Goal: Information Seeking & Learning: Find specific page/section

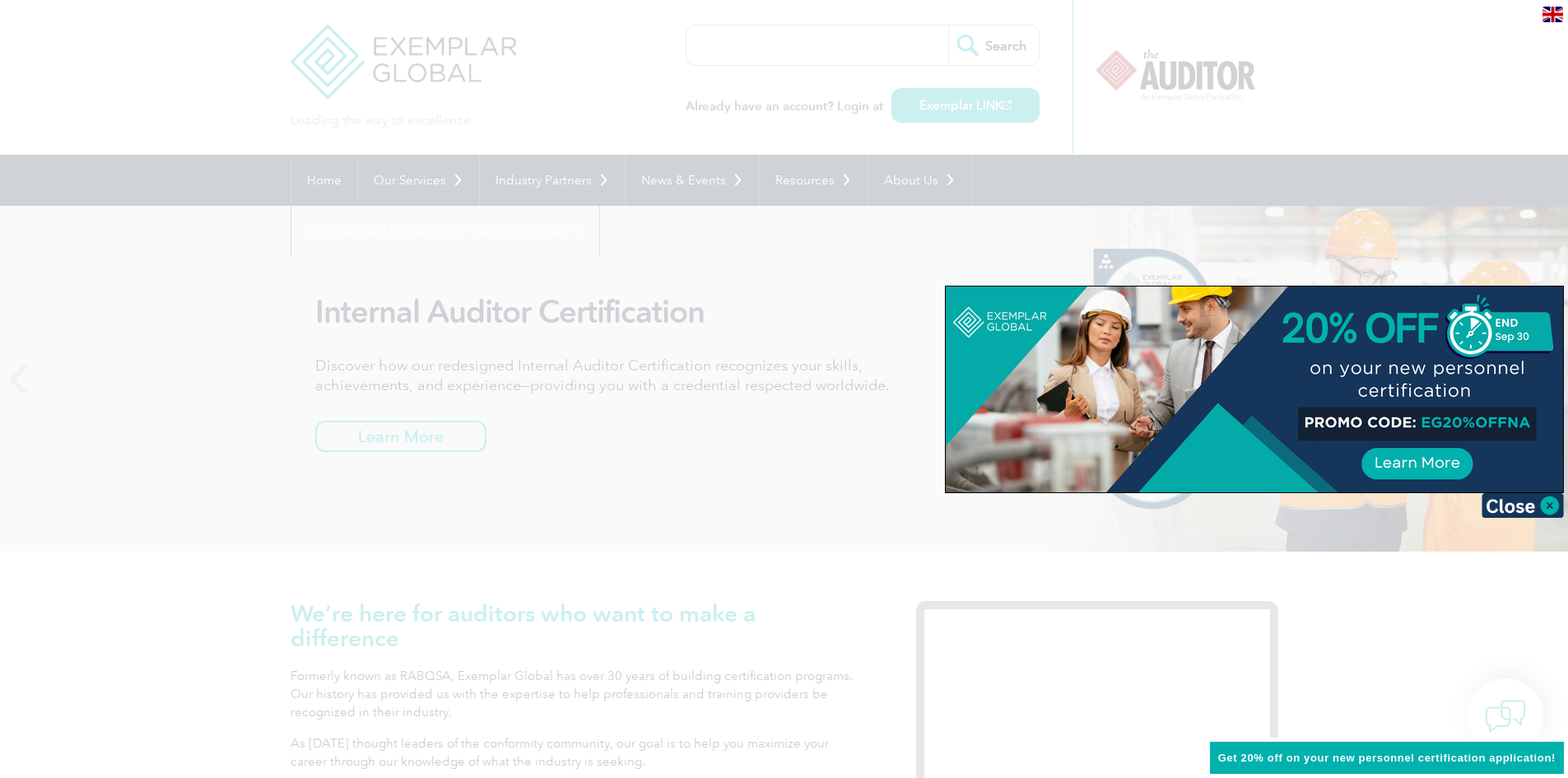
click at [1220, 245] on div at bounding box center [784, 389] width 1568 height 778
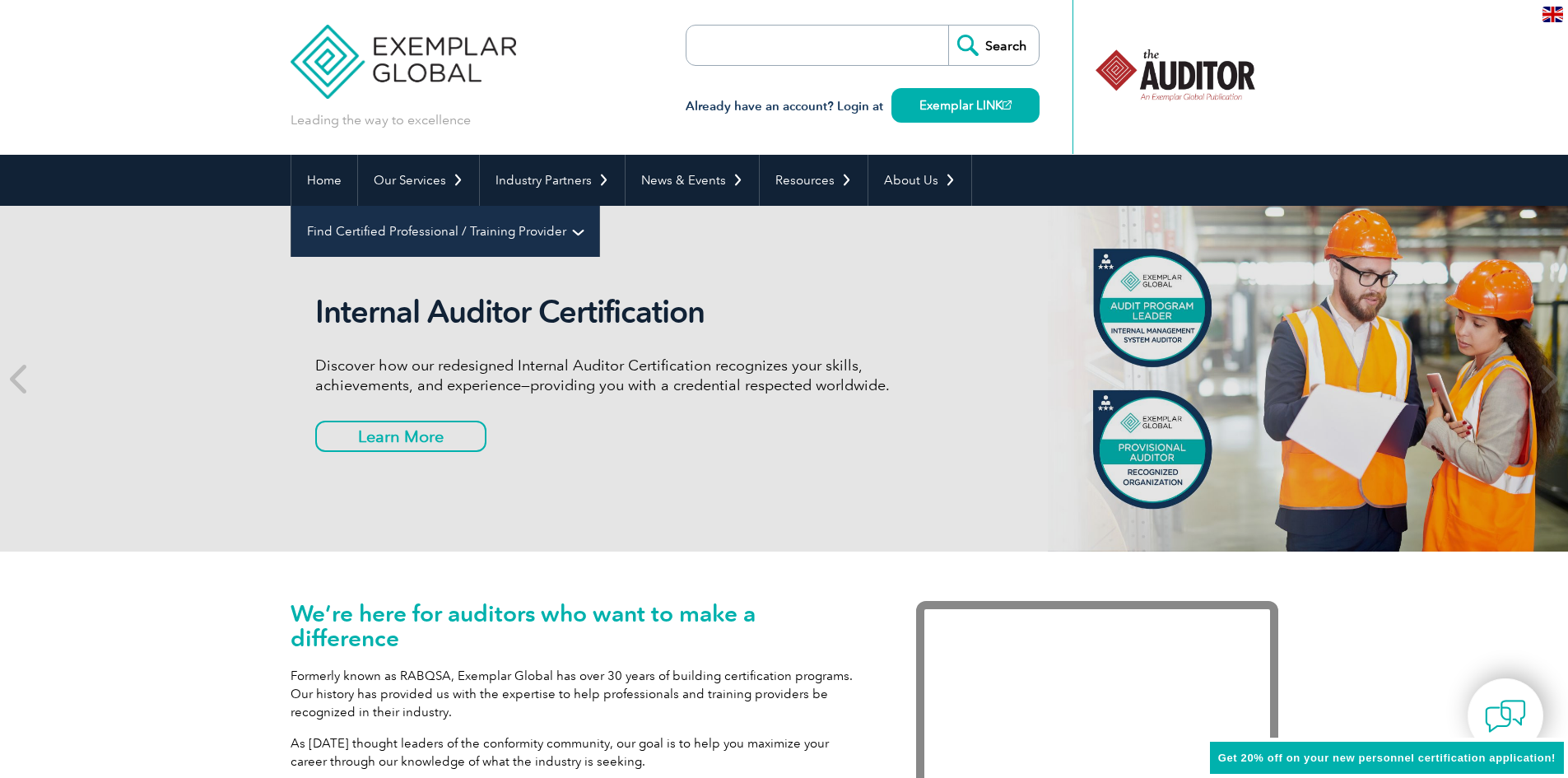
click at [599, 206] on link "Find Certified Professional / Training Provider" at bounding box center [445, 232] width 308 height 51
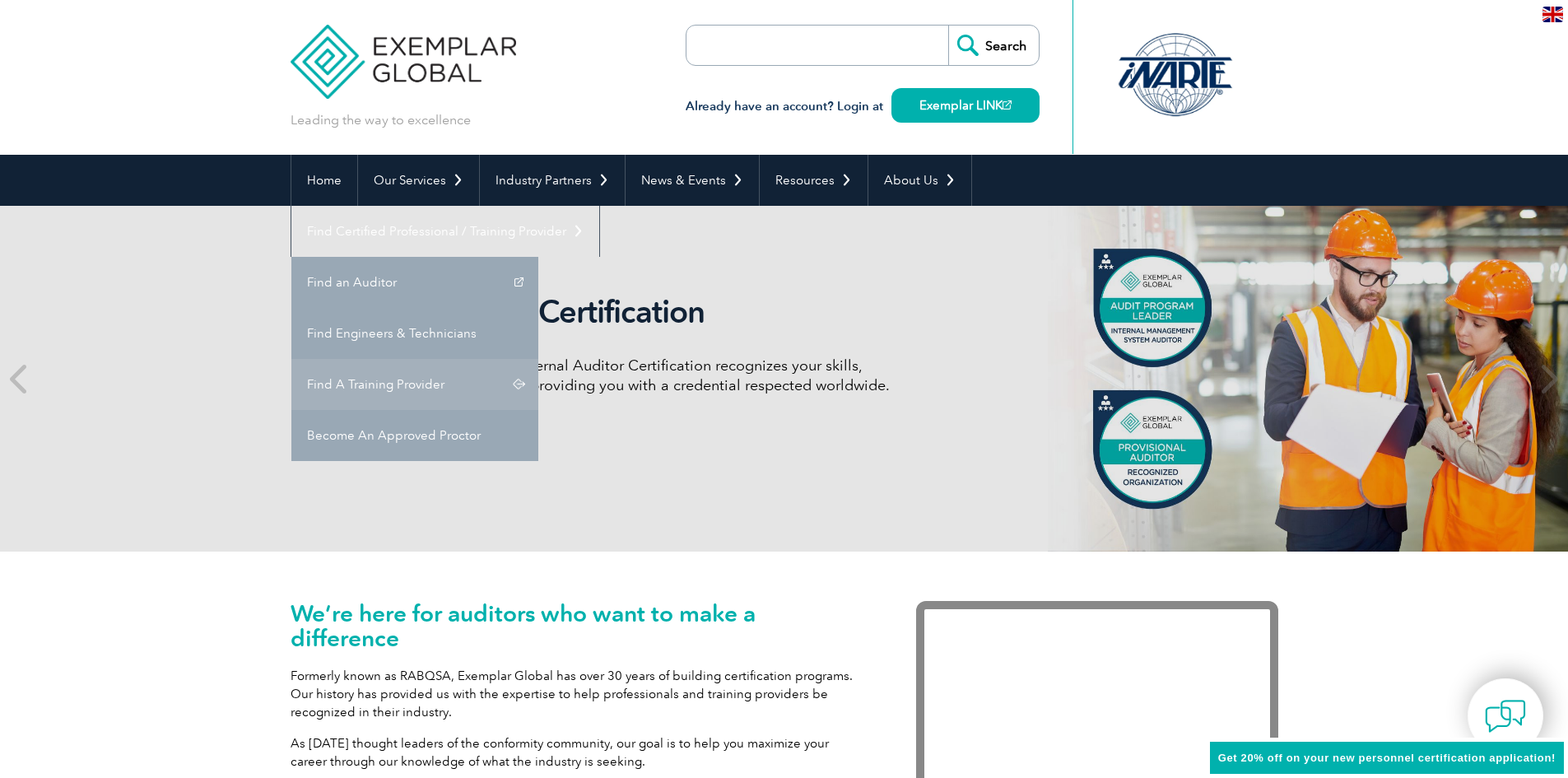
click at [538, 359] on link "Find A Training Provider" at bounding box center [414, 385] width 247 height 51
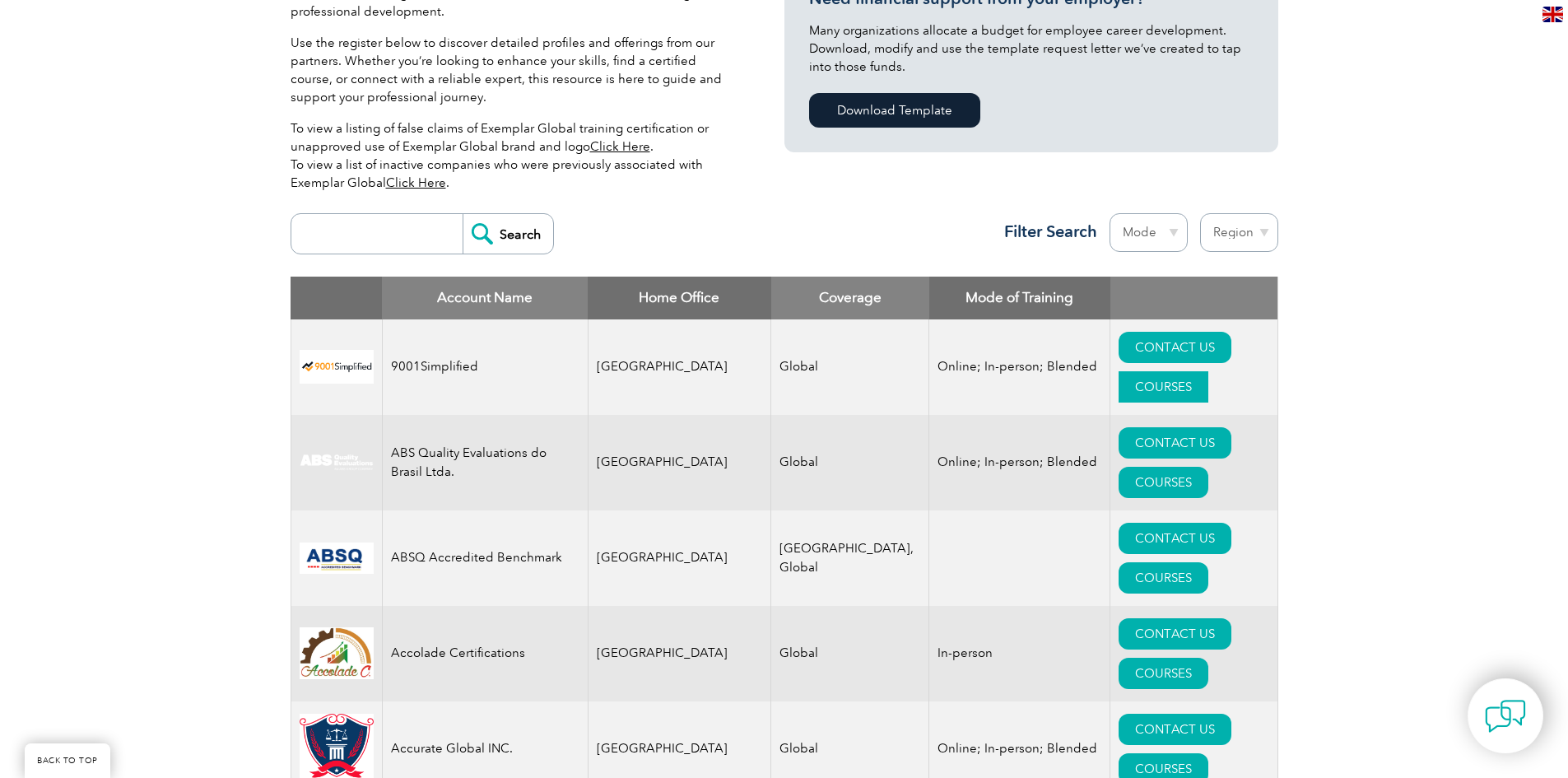
scroll to position [412, 0]
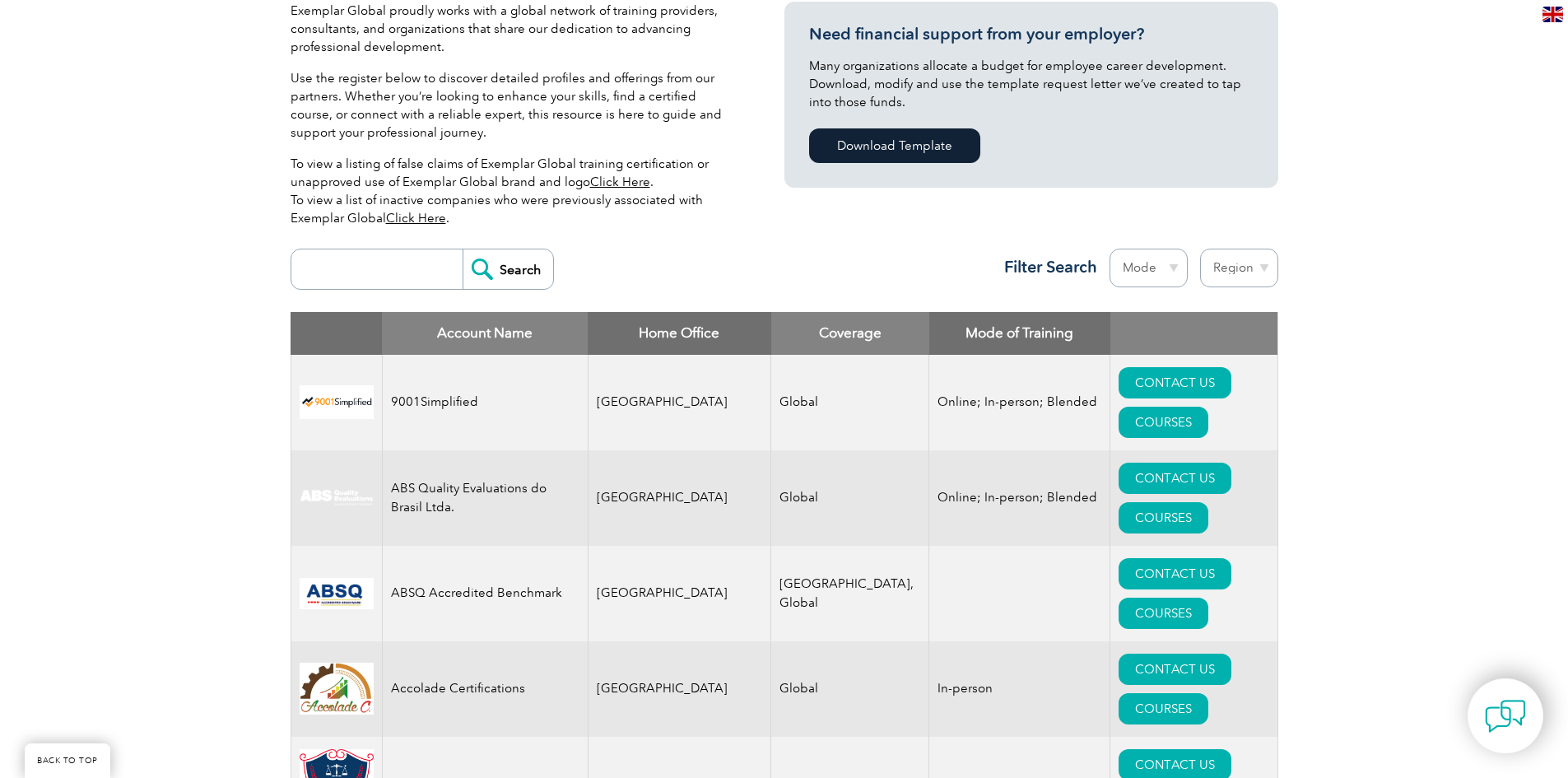
click at [1231, 268] on select "Region Australia Bahrain Bangladesh Brazil Canada Colombia Dominican Republic E…" at bounding box center [1239, 268] width 78 height 39
select select "[GEOGRAPHIC_DATA]"
click at [1200, 249] on select "Region Australia Bahrain Bangladesh Brazil Canada Colombia Dominican Republic E…" at bounding box center [1239, 268] width 78 height 39
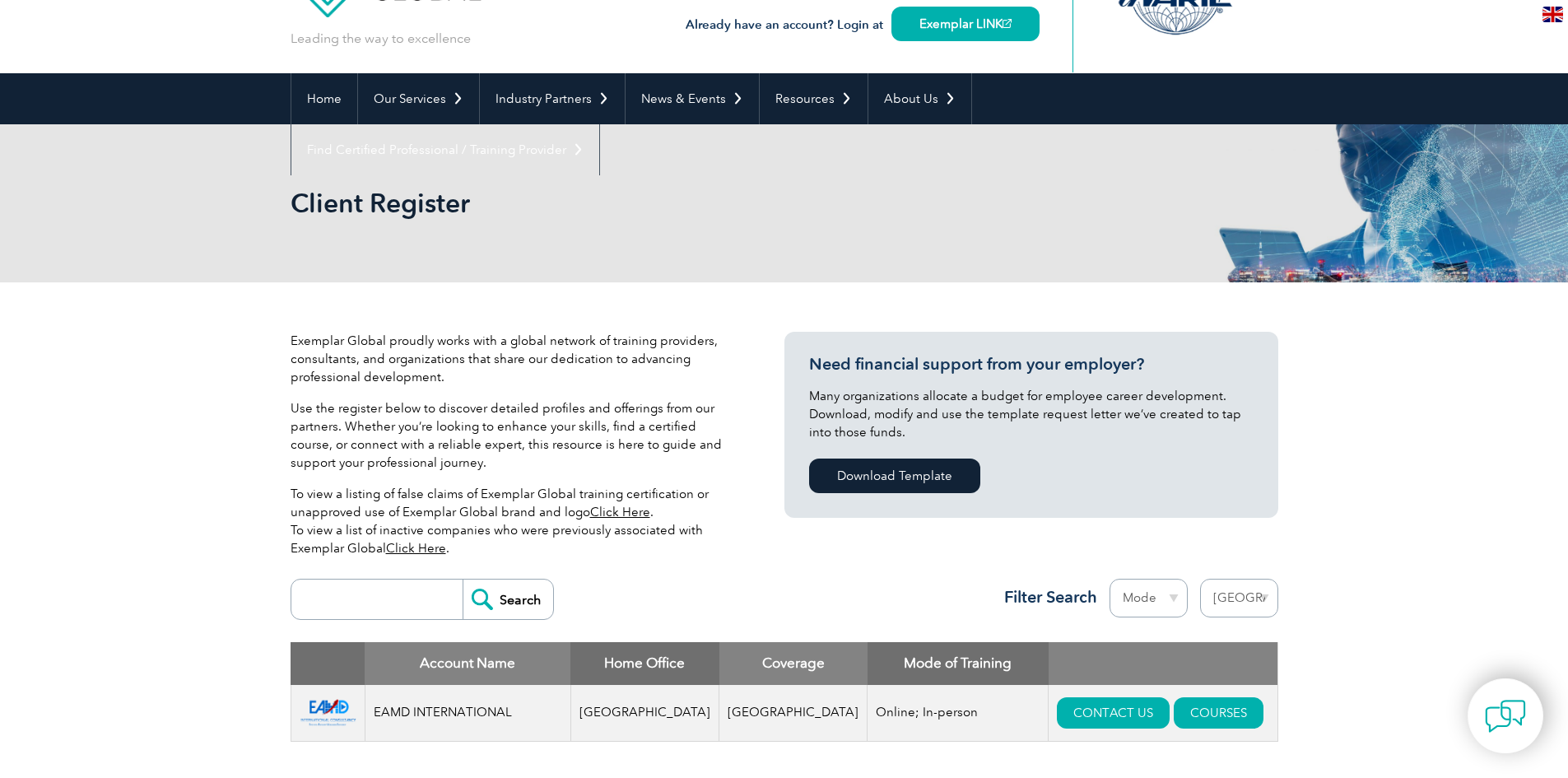
scroll to position [329, 0]
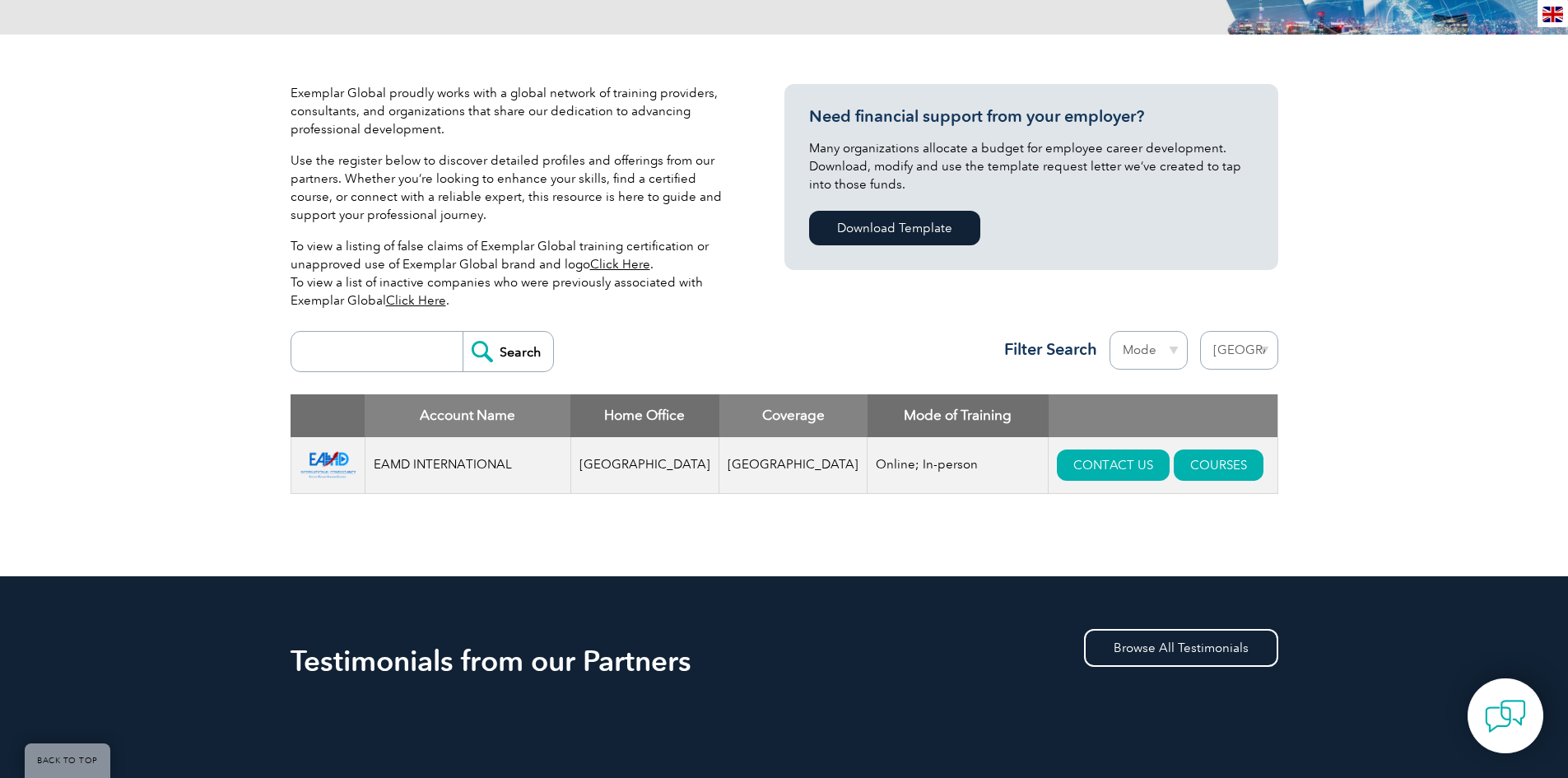
click at [1250, 349] on select "Region [GEOGRAPHIC_DATA] [GEOGRAPHIC_DATA] [GEOGRAPHIC_DATA] [GEOGRAPHIC_DATA] …" at bounding box center [1239, 350] width 78 height 39
select select "[GEOGRAPHIC_DATA]"
click at [1200, 331] on select "Region [GEOGRAPHIC_DATA] [GEOGRAPHIC_DATA] [GEOGRAPHIC_DATA] [GEOGRAPHIC_DATA] …" at bounding box center [1239, 350] width 78 height 39
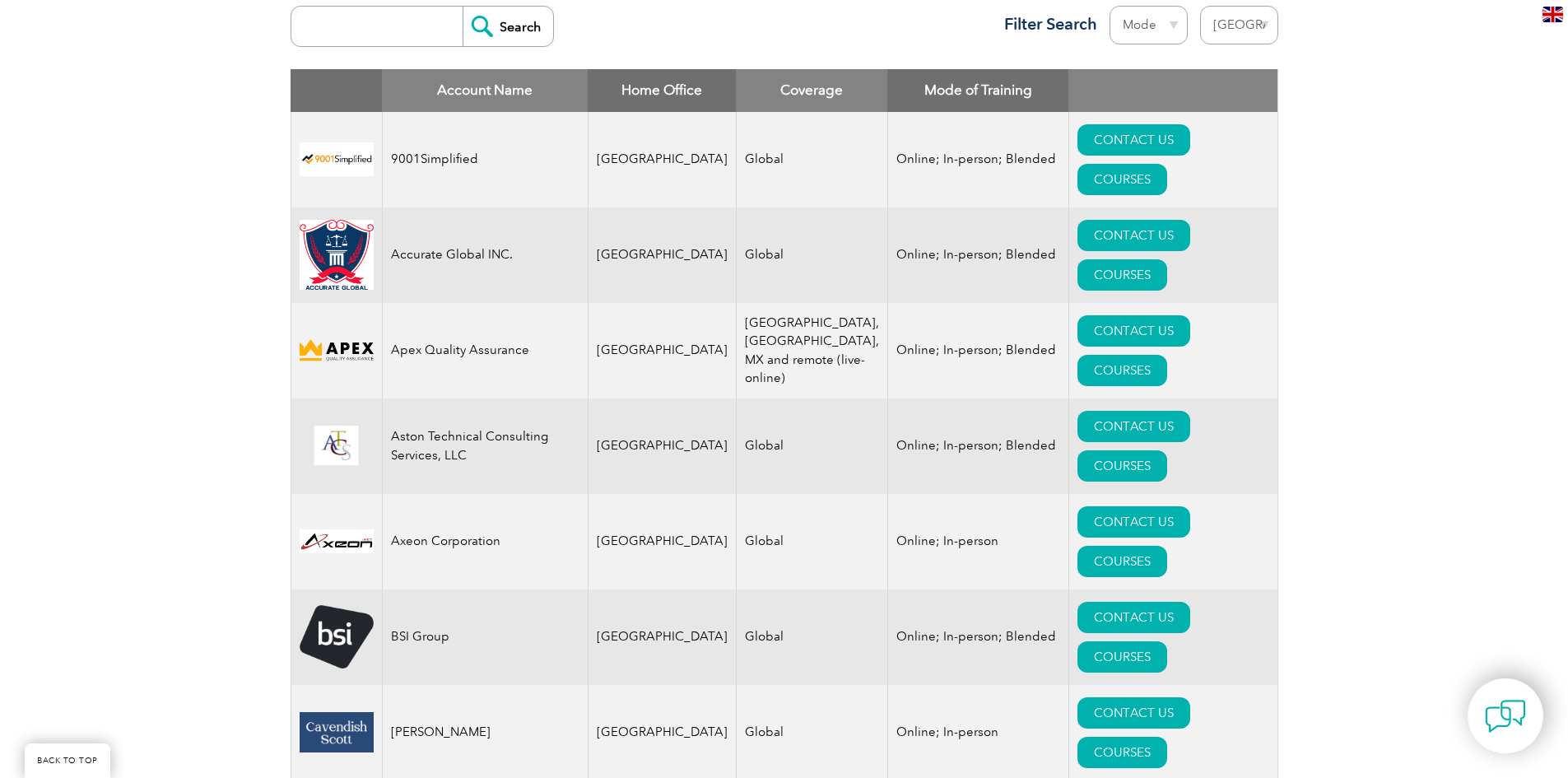
scroll to position [659, 0]
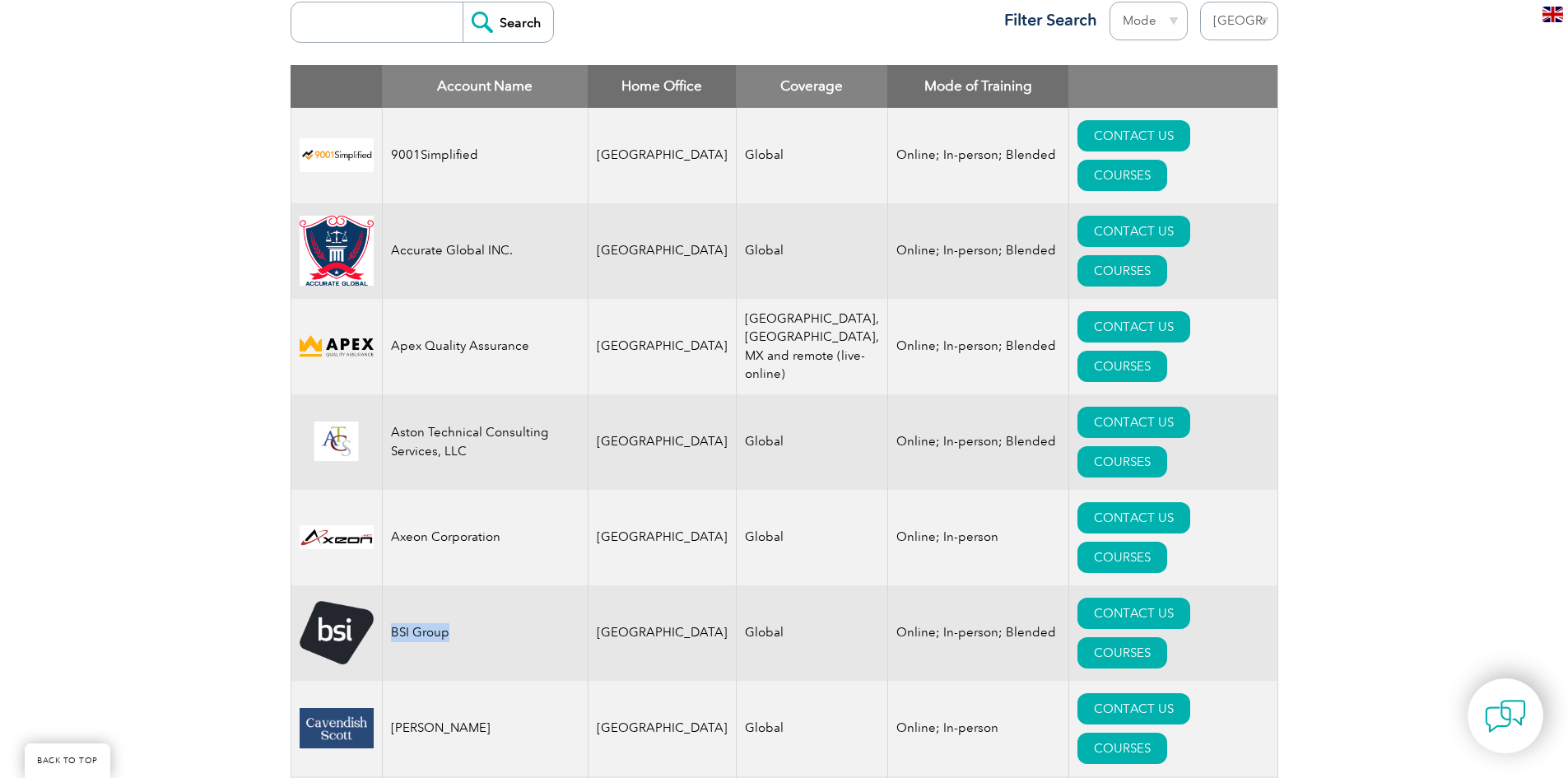
drag, startPoint x: 393, startPoint y: 473, endPoint x: 448, endPoint y: 473, distance: 55.0
click at [448, 585] on td "BSI Group" at bounding box center [485, 633] width 206 height 96
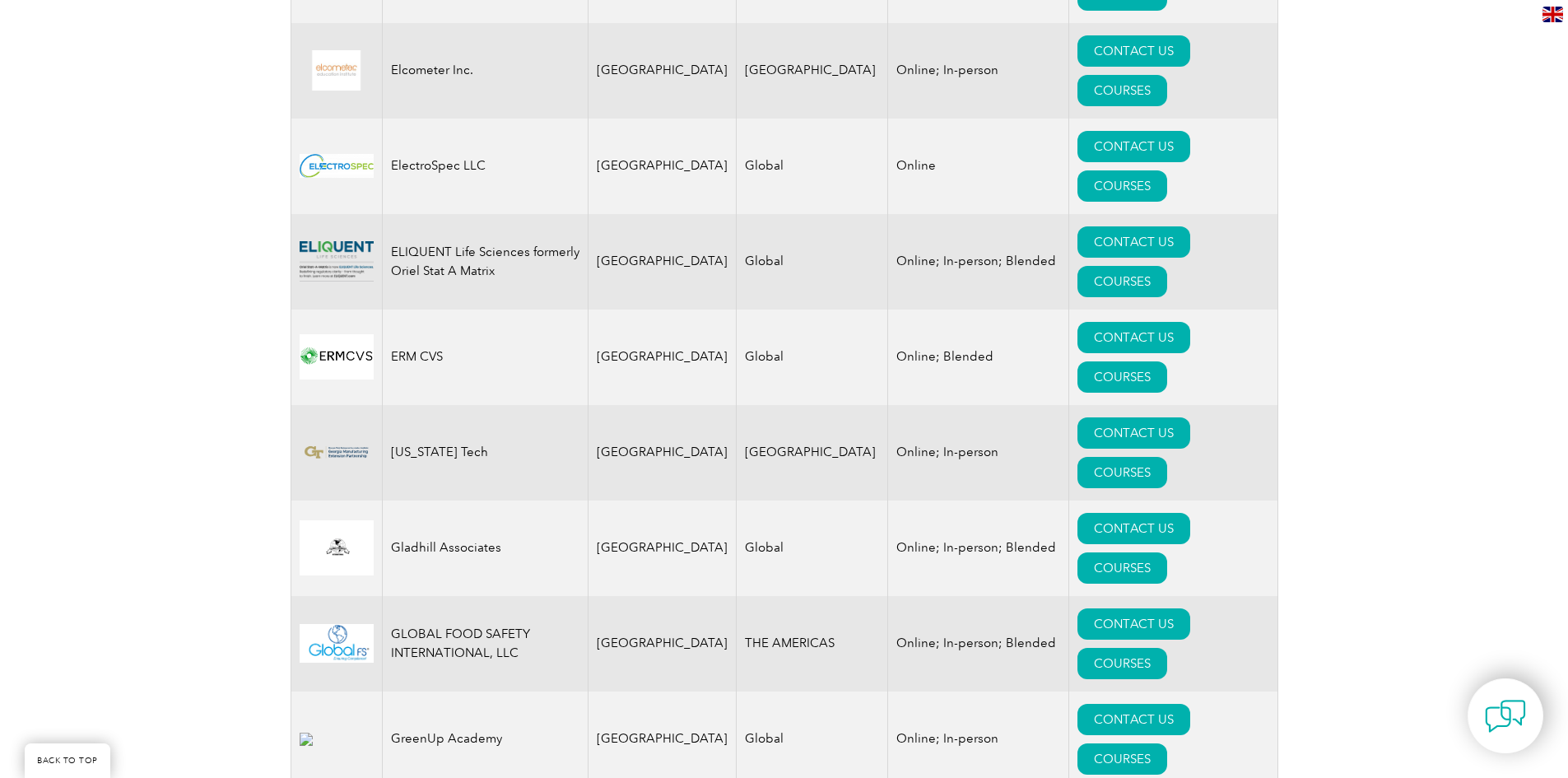
scroll to position [1811, 0]
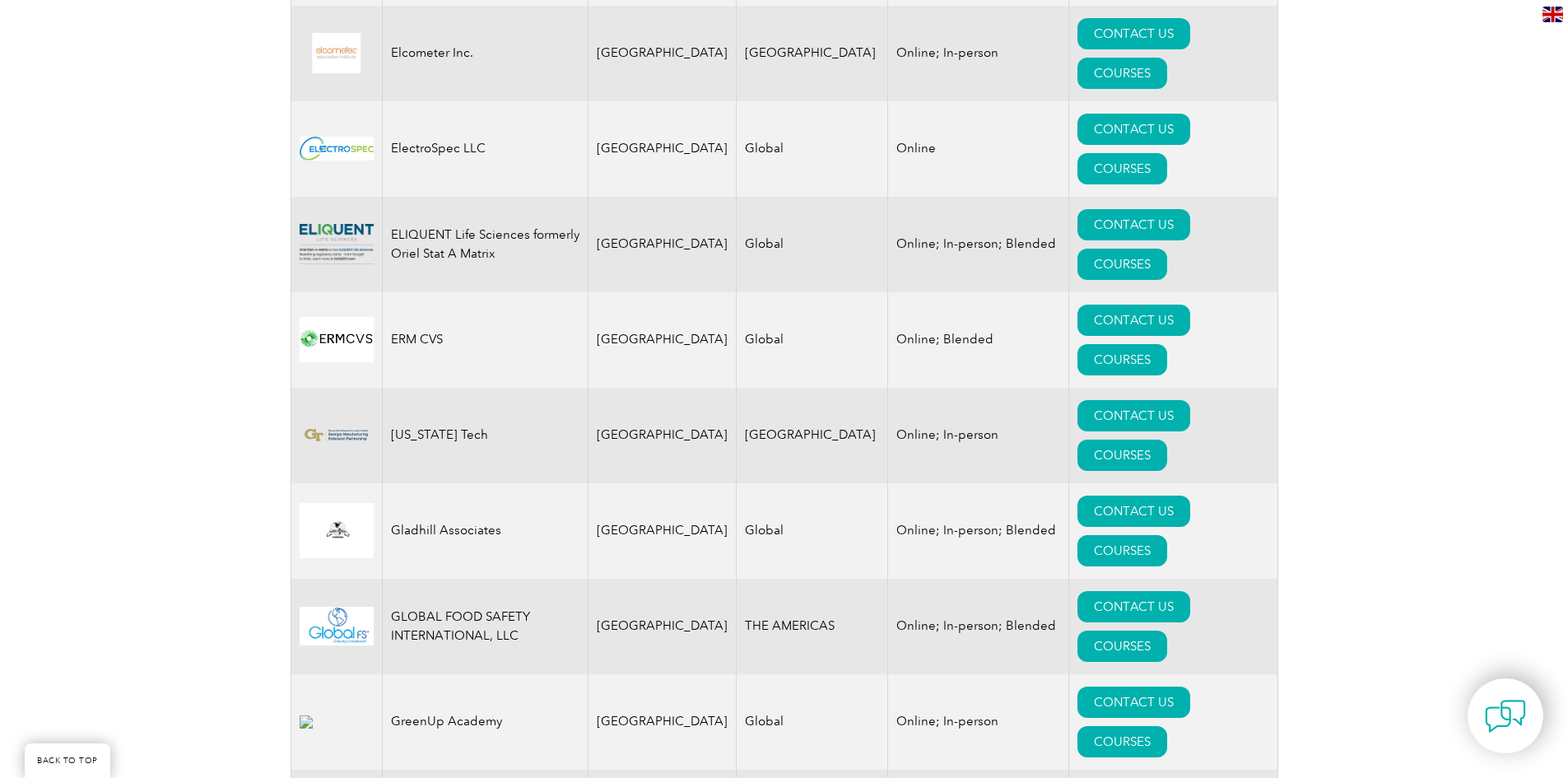
drag, startPoint x: 390, startPoint y: 289, endPoint x: 477, endPoint y: 306, distance: 88.6
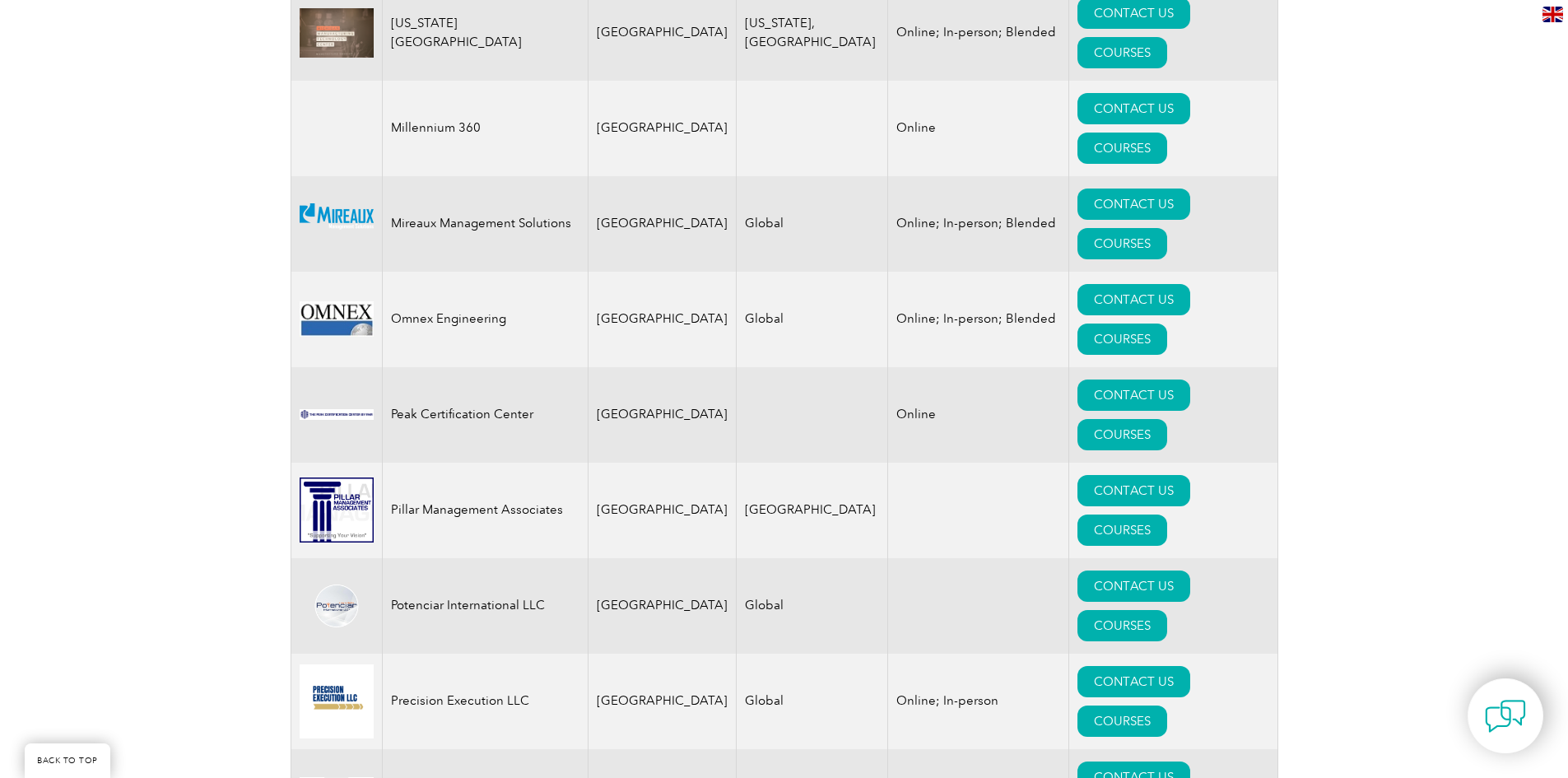
scroll to position [3376, 0]
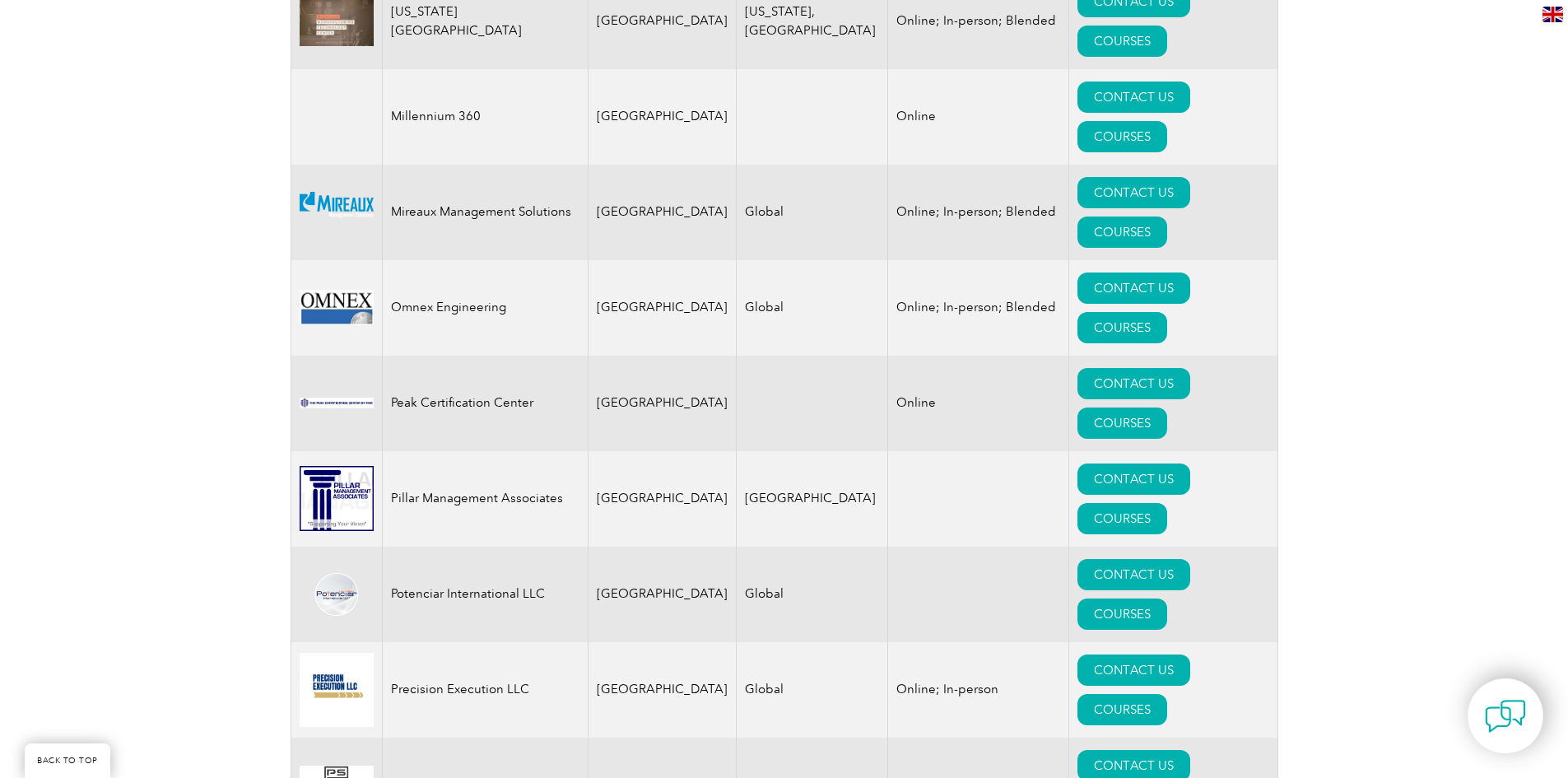
drag, startPoint x: 391, startPoint y: 348, endPoint x: 503, endPoint y: 354, distance: 112.2
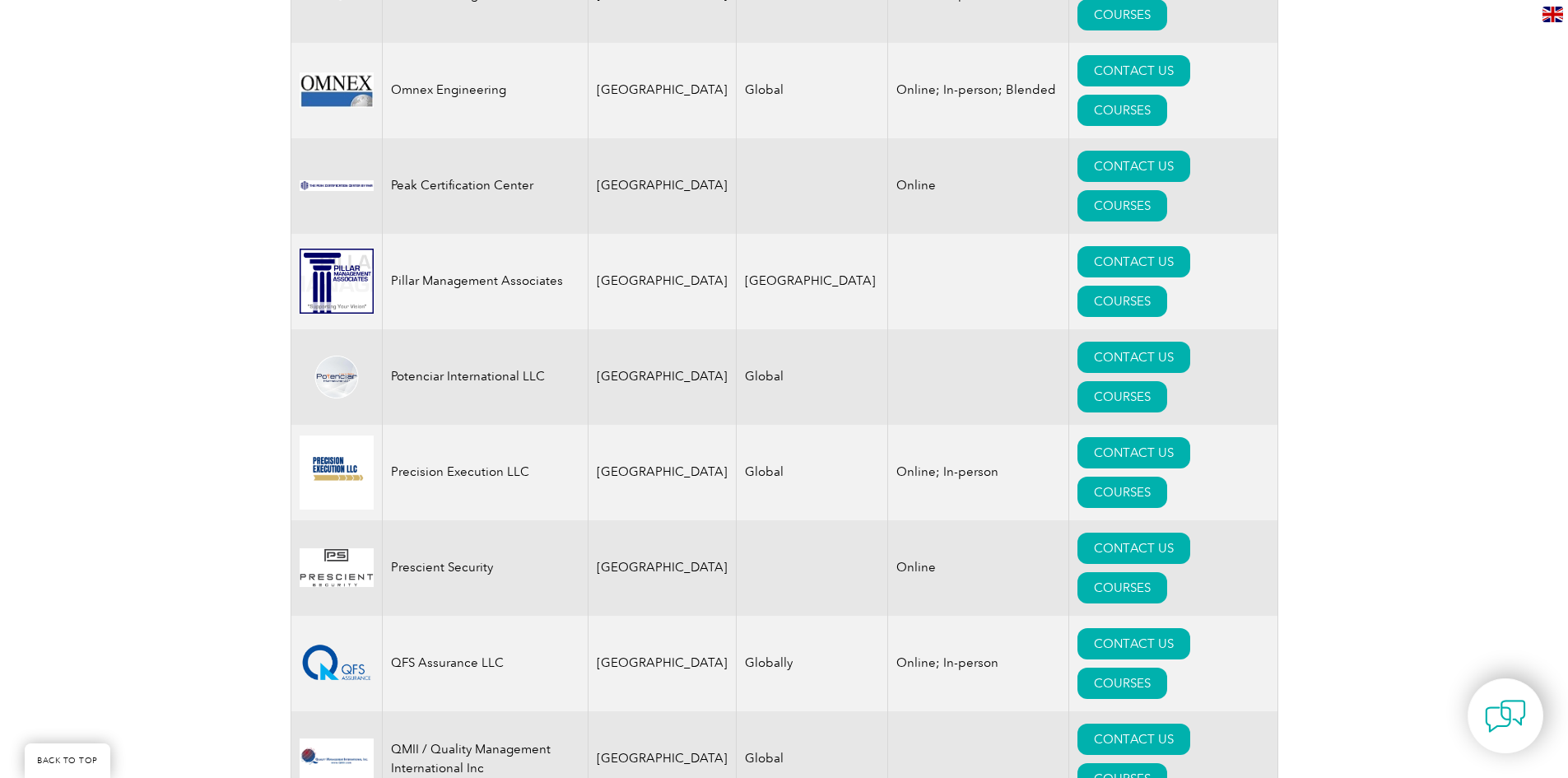
scroll to position [3623, 0]
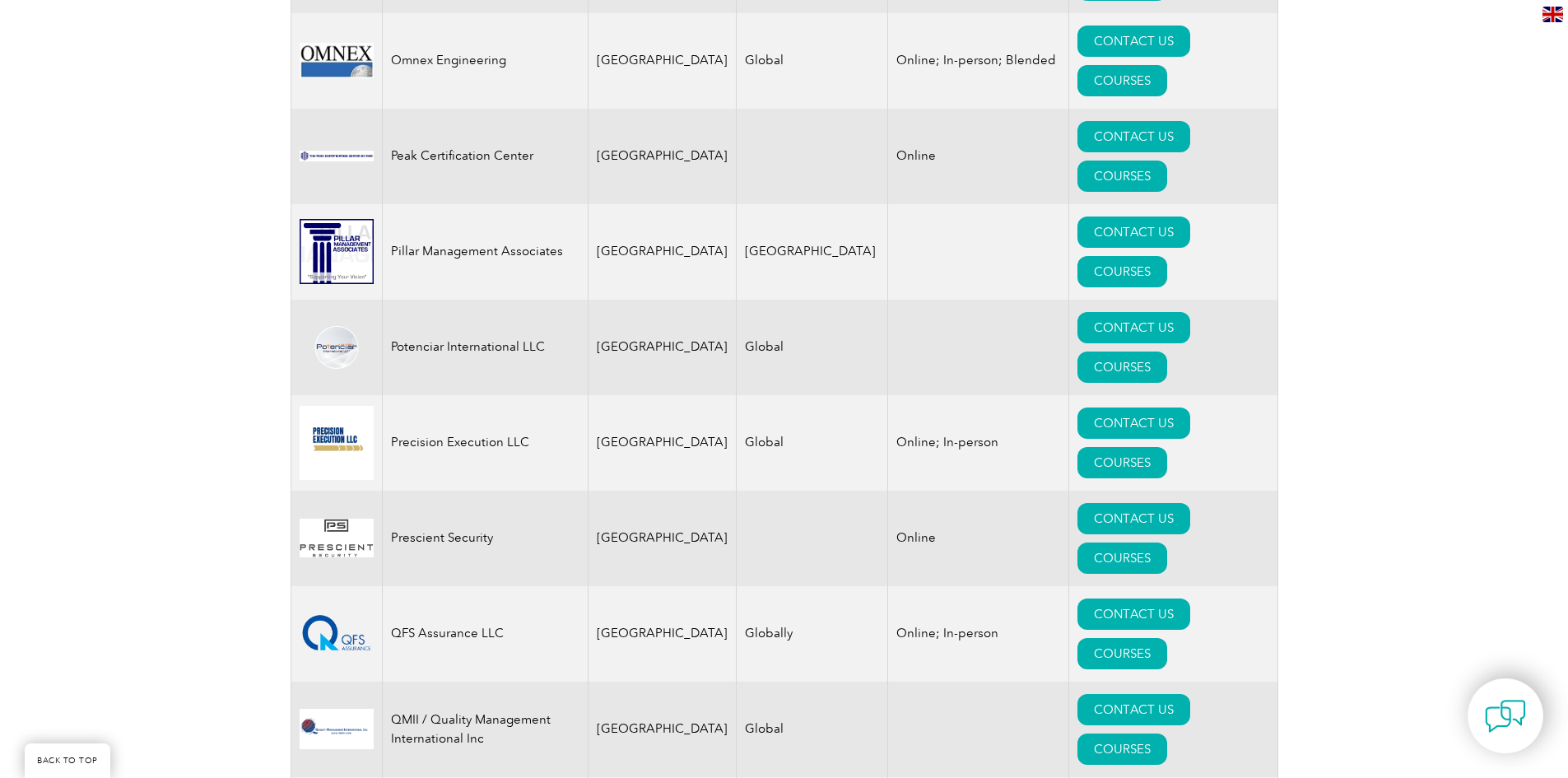
drag, startPoint x: 391, startPoint y: 408, endPoint x: 542, endPoint y: 410, distance: 151.0
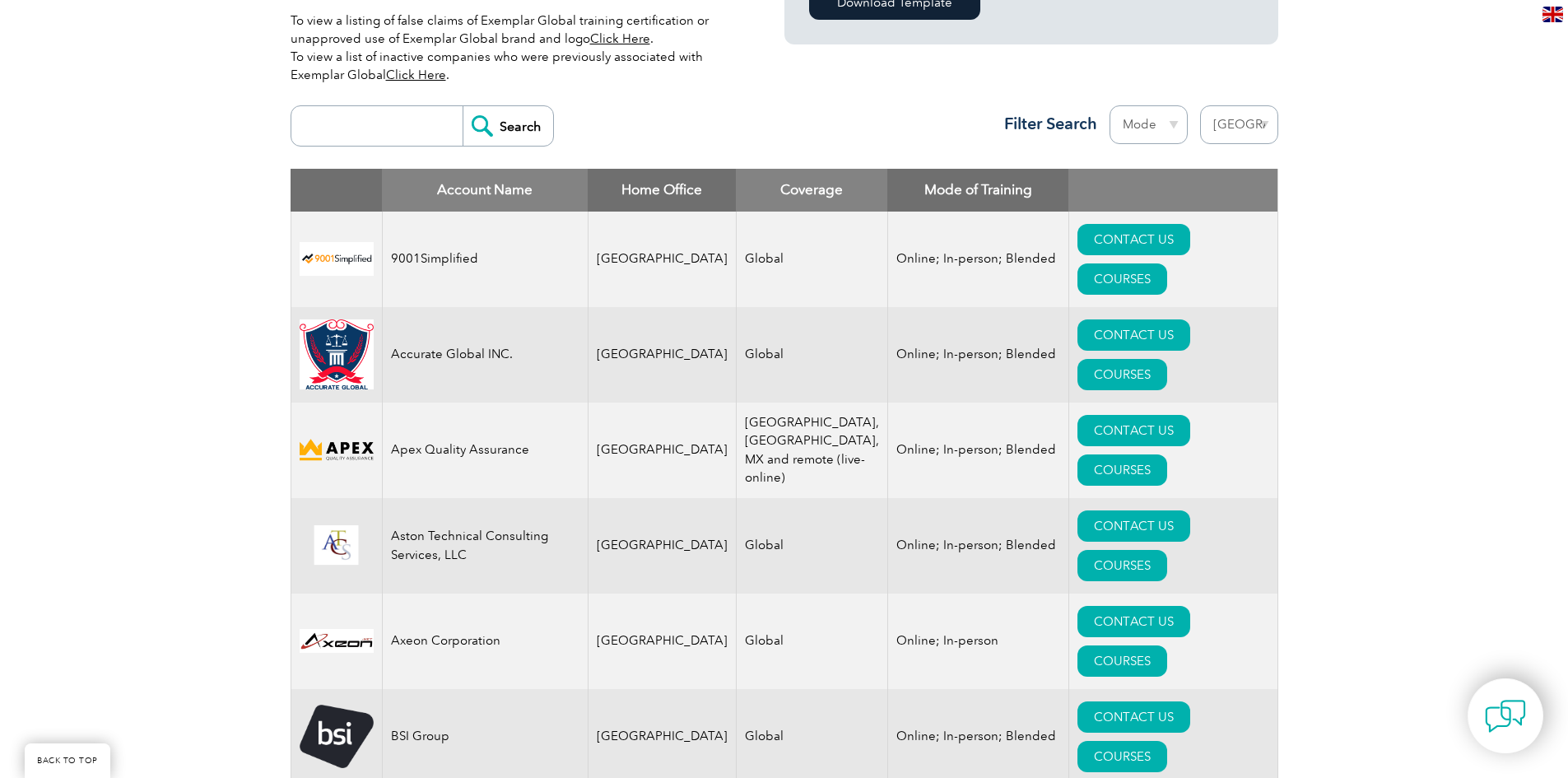
scroll to position [659, 0]
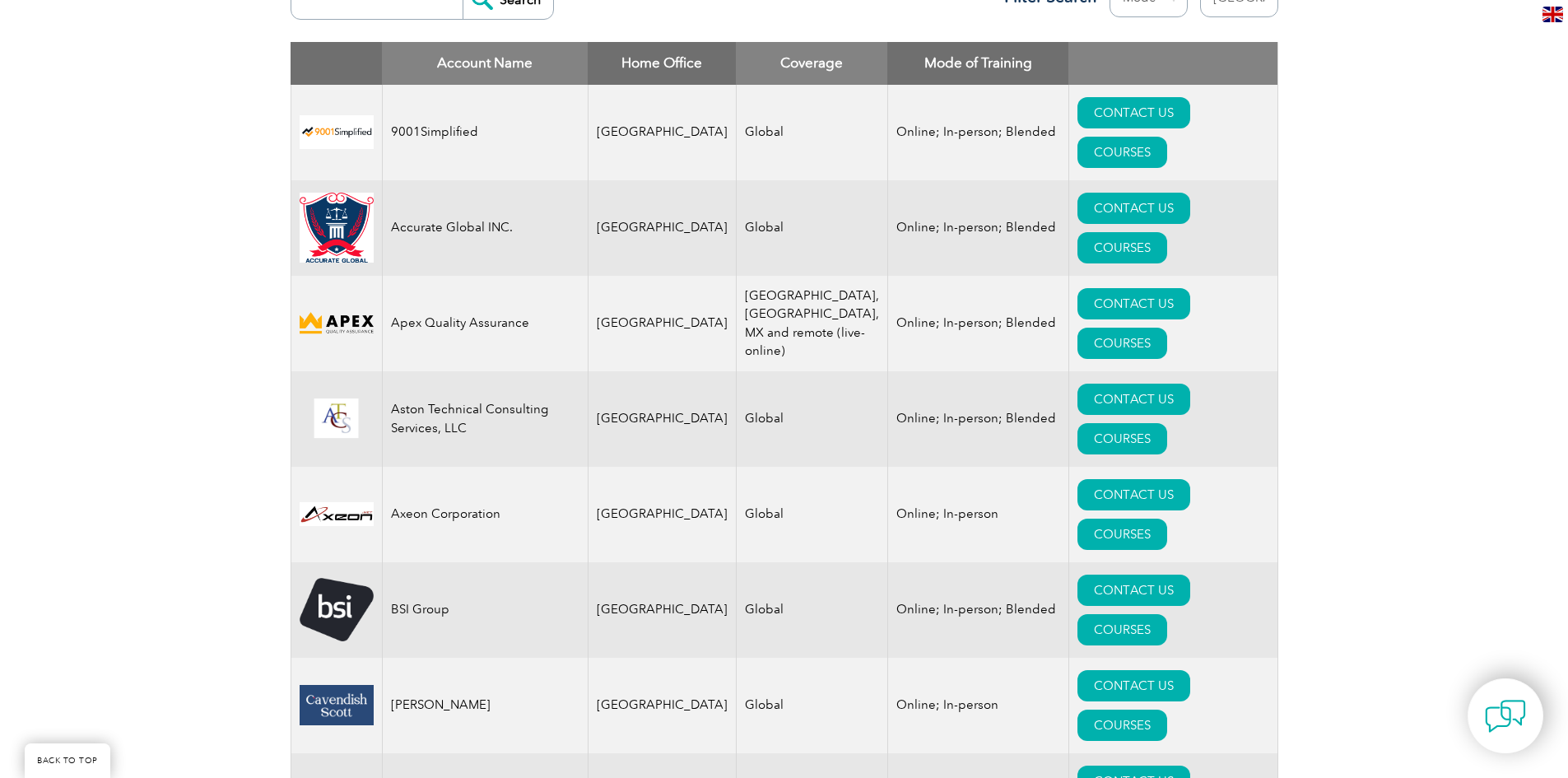
scroll to position [177, 0]
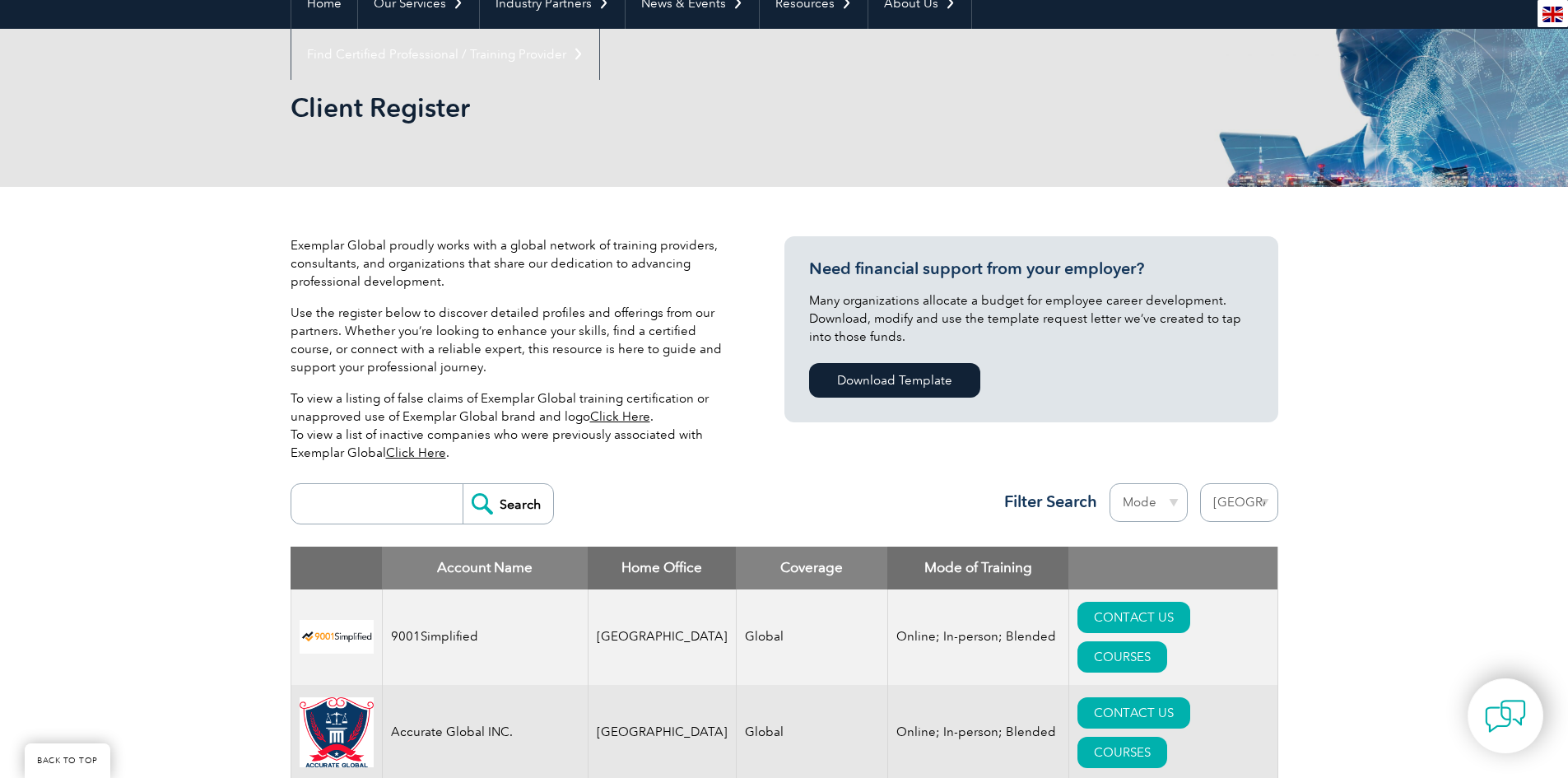
click at [1216, 507] on select "Region Australia Bahrain Bangladesh Brazil Canada Colombia Dominican Republic E…" at bounding box center [1239, 503] width 78 height 39
select select "[GEOGRAPHIC_DATA]"
click at [1200, 483] on select "Region Australia Bahrain Bangladesh Brazil Canada Colombia Dominican Republic E…" at bounding box center [1239, 503] width 78 height 39
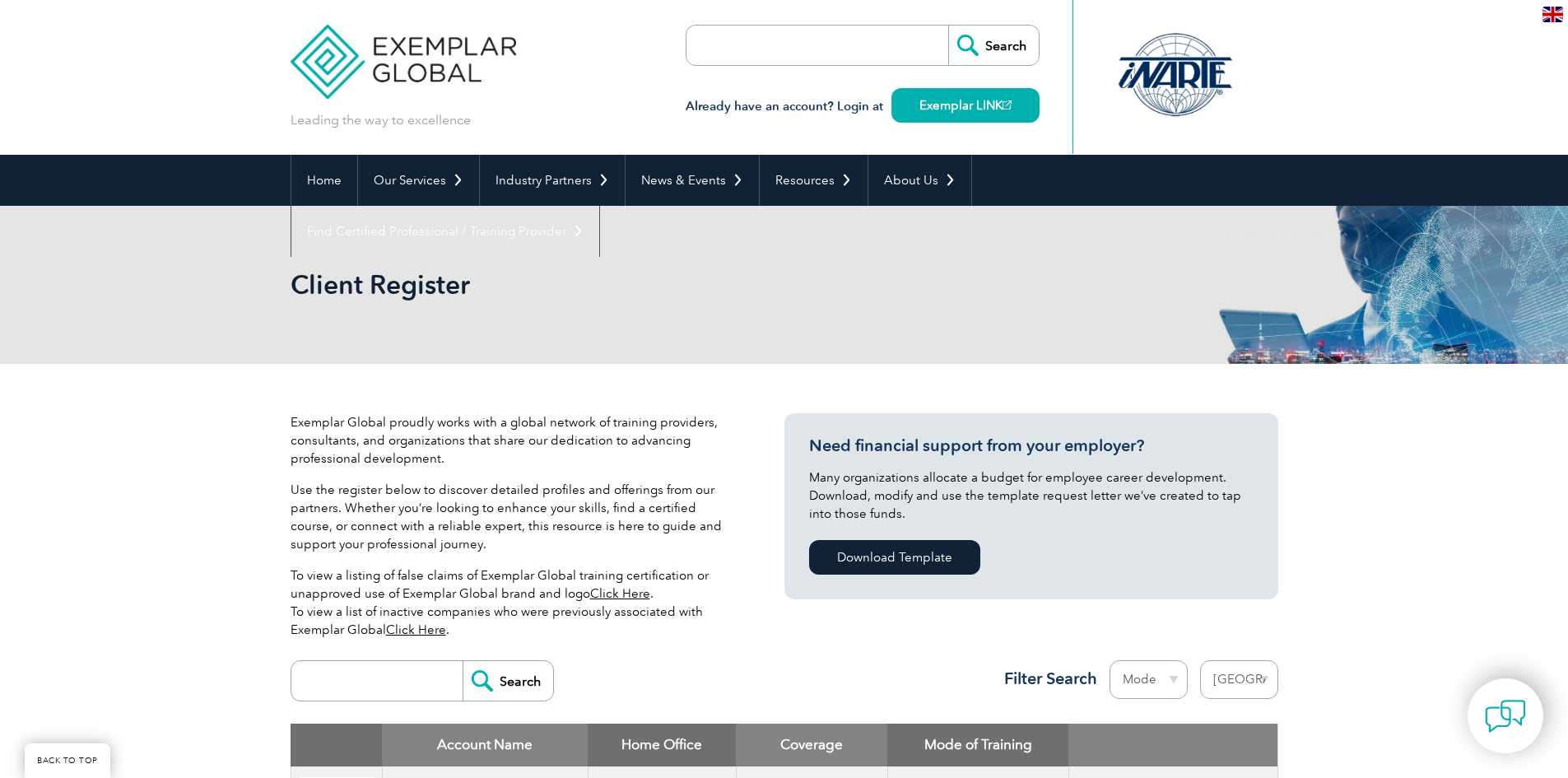
select select "[GEOGRAPHIC_DATA]"
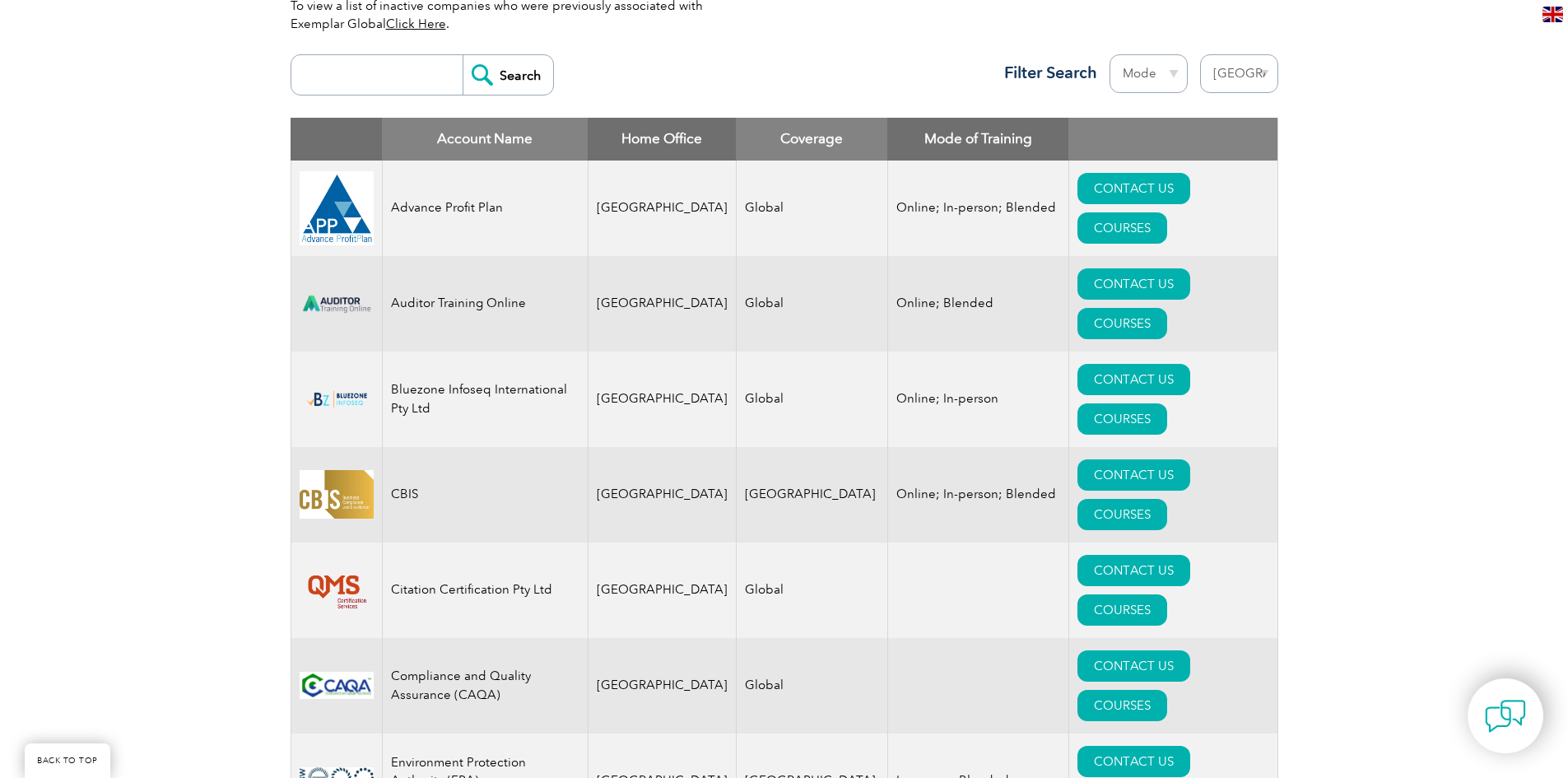
scroll to position [576, 0]
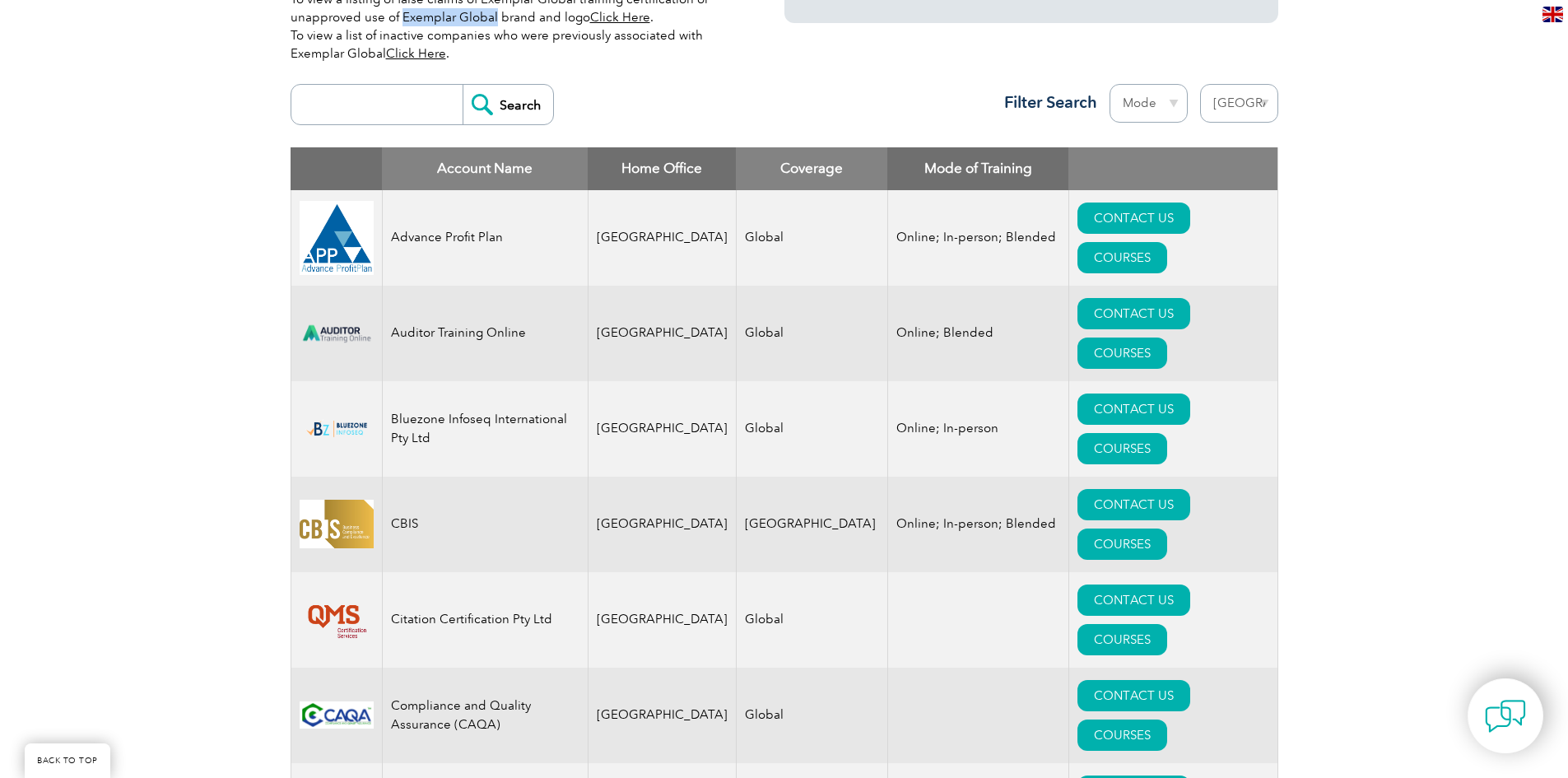
drag, startPoint x: 400, startPoint y: 17, endPoint x: 496, endPoint y: 17, distance: 96.0
click at [496, 17] on p "To view a listing of false claims of Exemplar Global training certification or …" at bounding box center [512, 27] width 444 height 73
copy p "Exemplar Global"
